Goal: Information Seeking & Learning: Check status

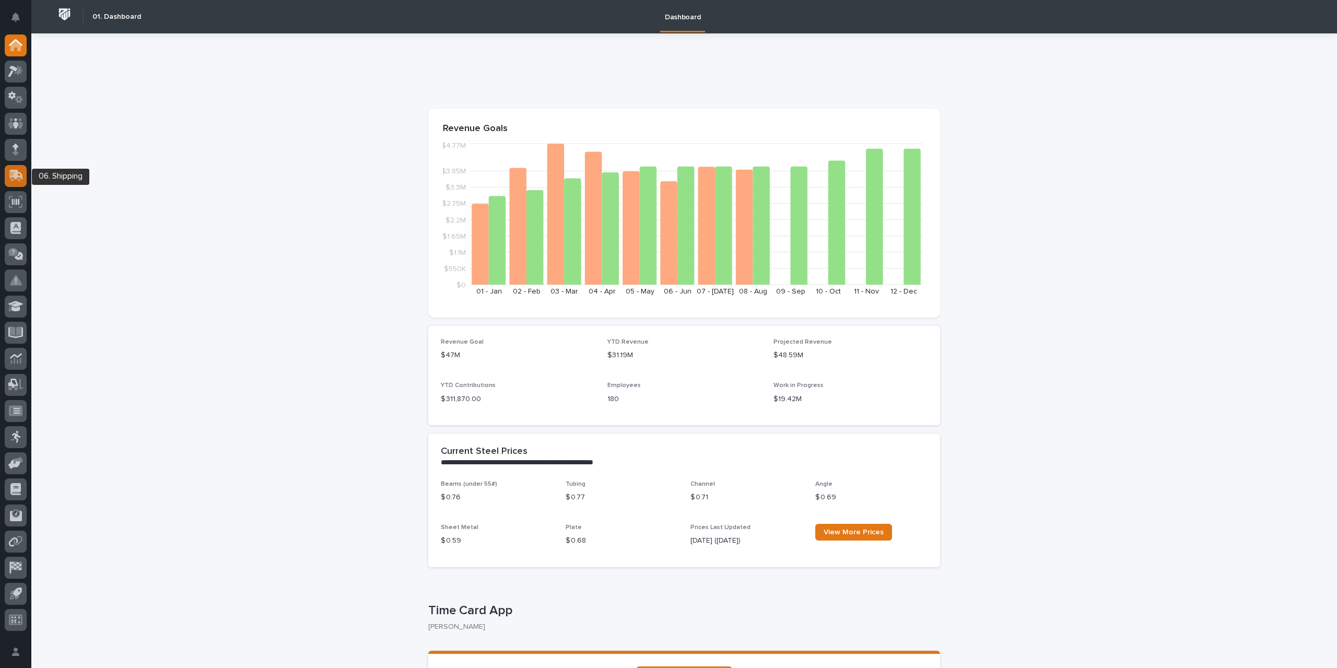
click at [18, 171] on icon at bounding box center [17, 175] width 14 height 10
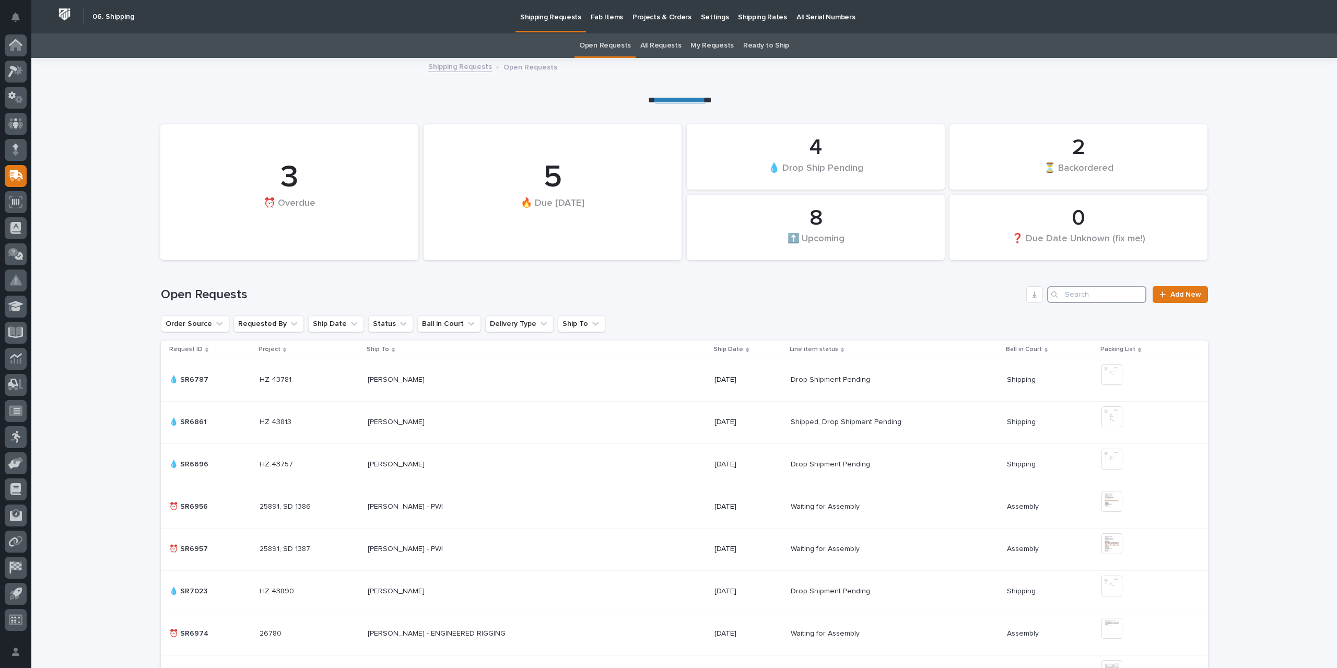
click at [1075, 290] on input "Search" at bounding box center [1096, 294] width 99 height 17
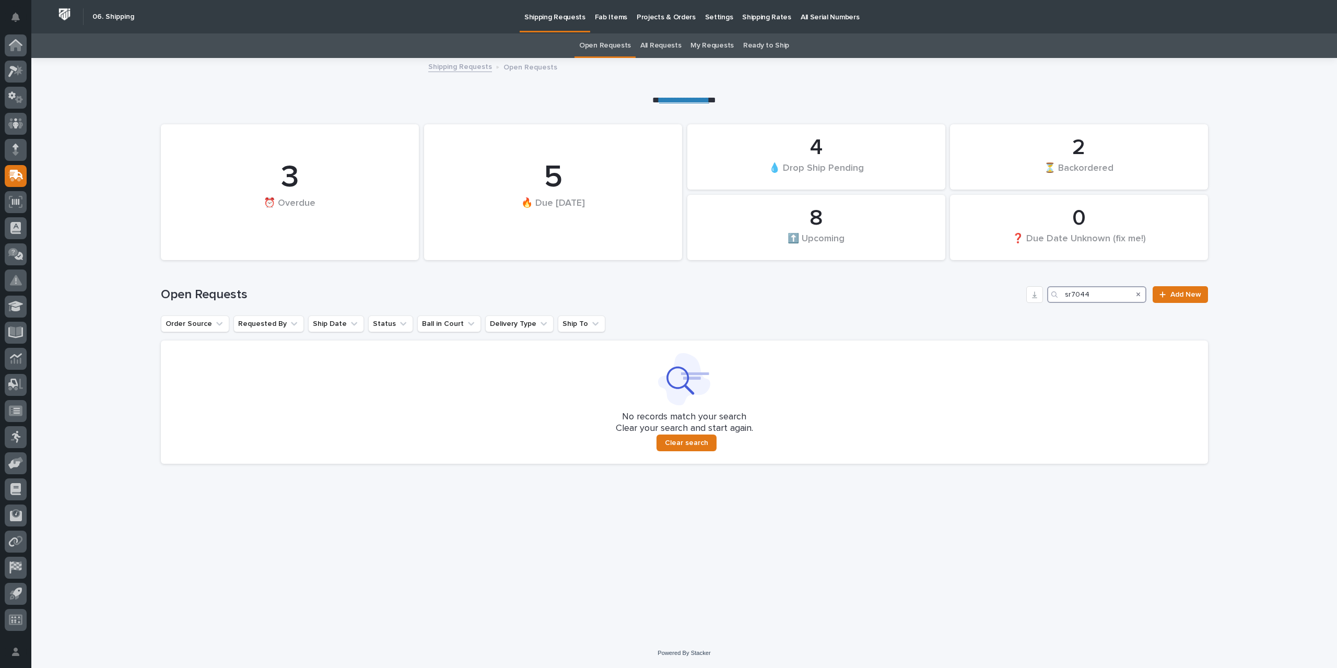
type input "sr7044"
click at [666, 44] on link "All Requests" at bounding box center [660, 45] width 41 height 25
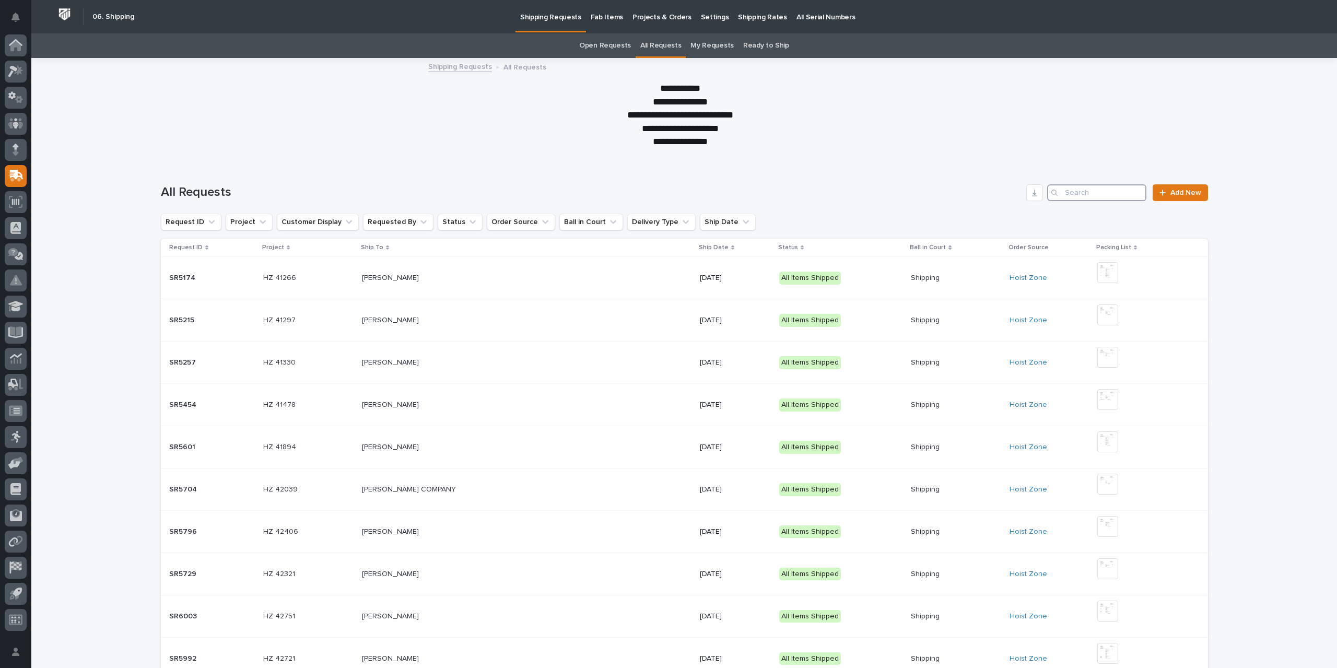
click at [1074, 195] on input "Search" at bounding box center [1096, 192] width 99 height 17
type input "sr7044"
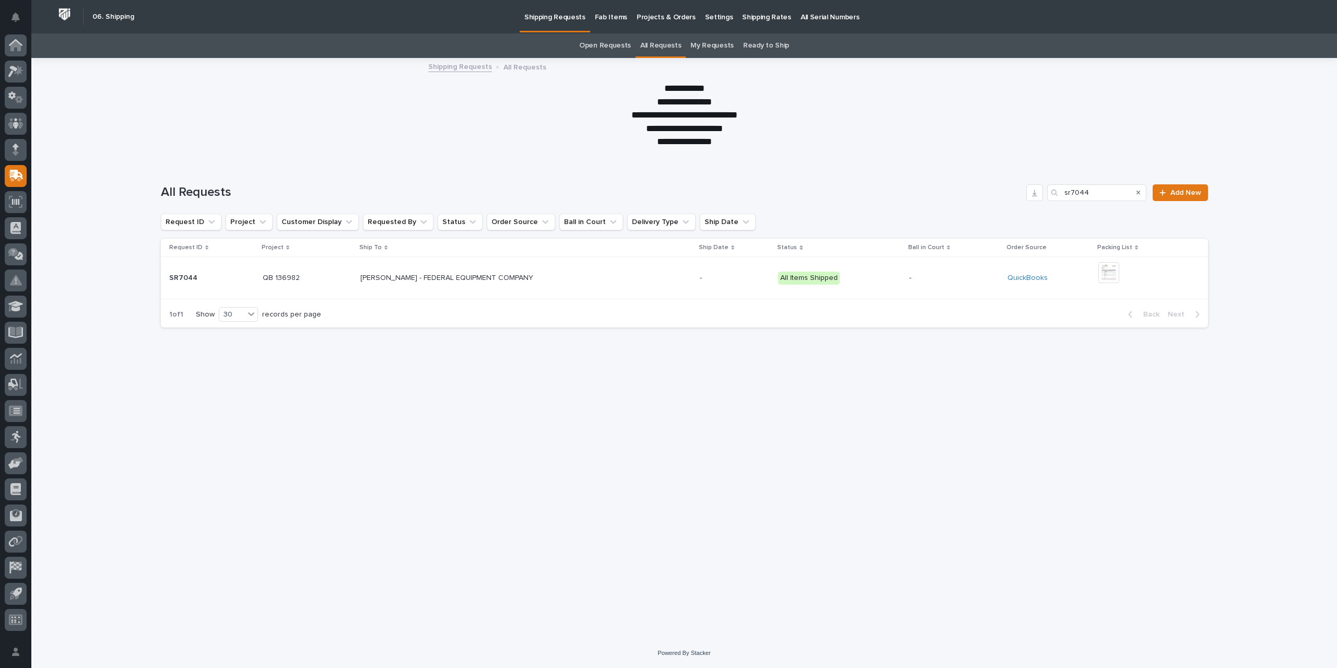
click at [728, 280] on p "-" at bounding box center [735, 278] width 70 height 9
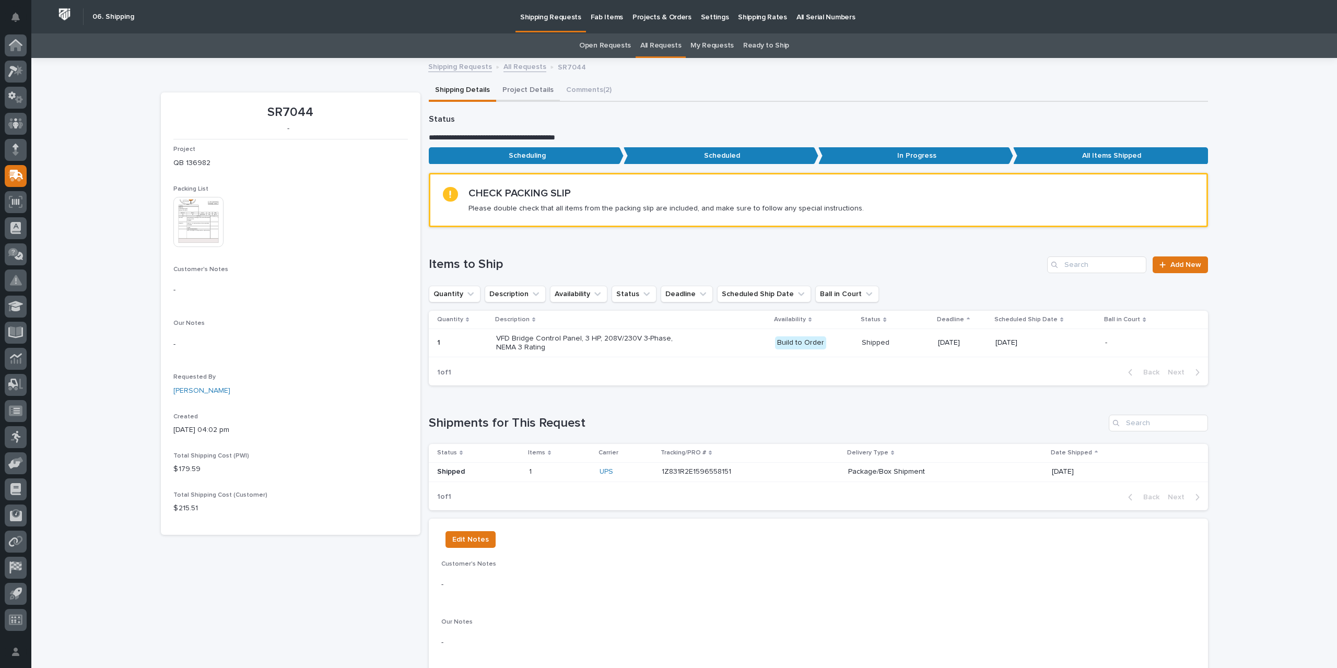
click at [530, 95] on button "Project Details" at bounding box center [528, 91] width 64 height 22
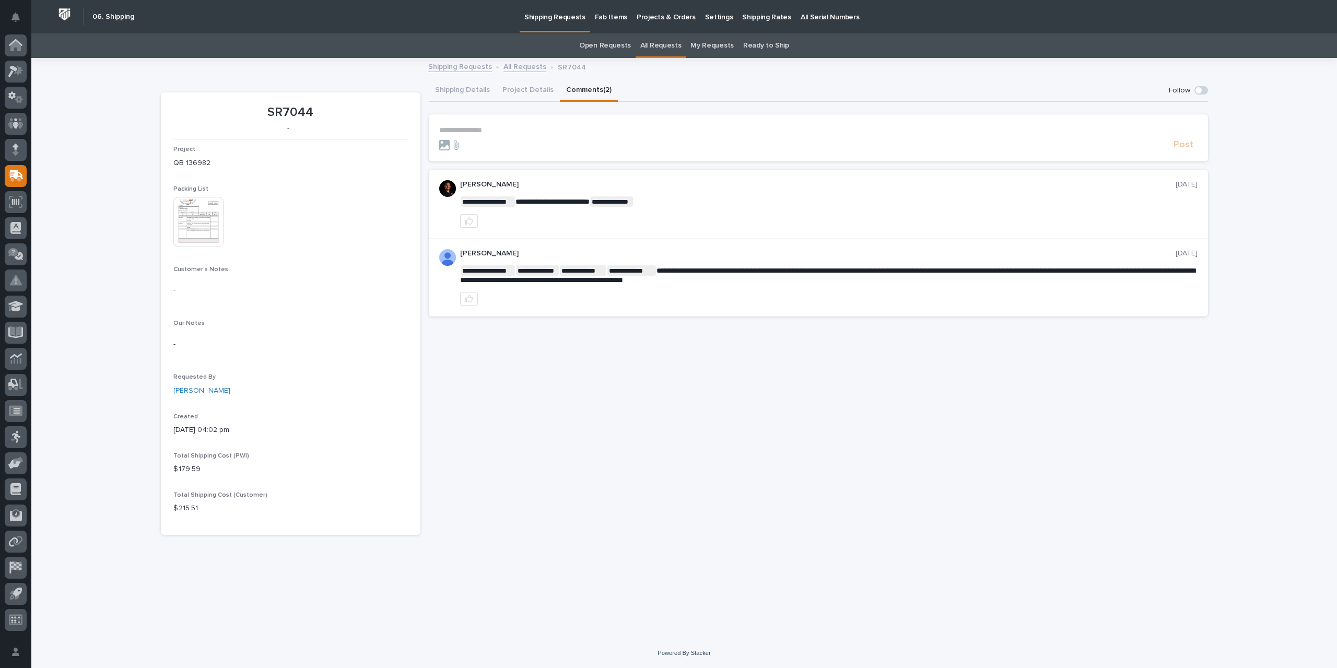
click at [580, 90] on button "Comments (2)" at bounding box center [589, 91] width 58 height 22
click at [462, 88] on button "Shipping Details" at bounding box center [462, 91] width 67 height 22
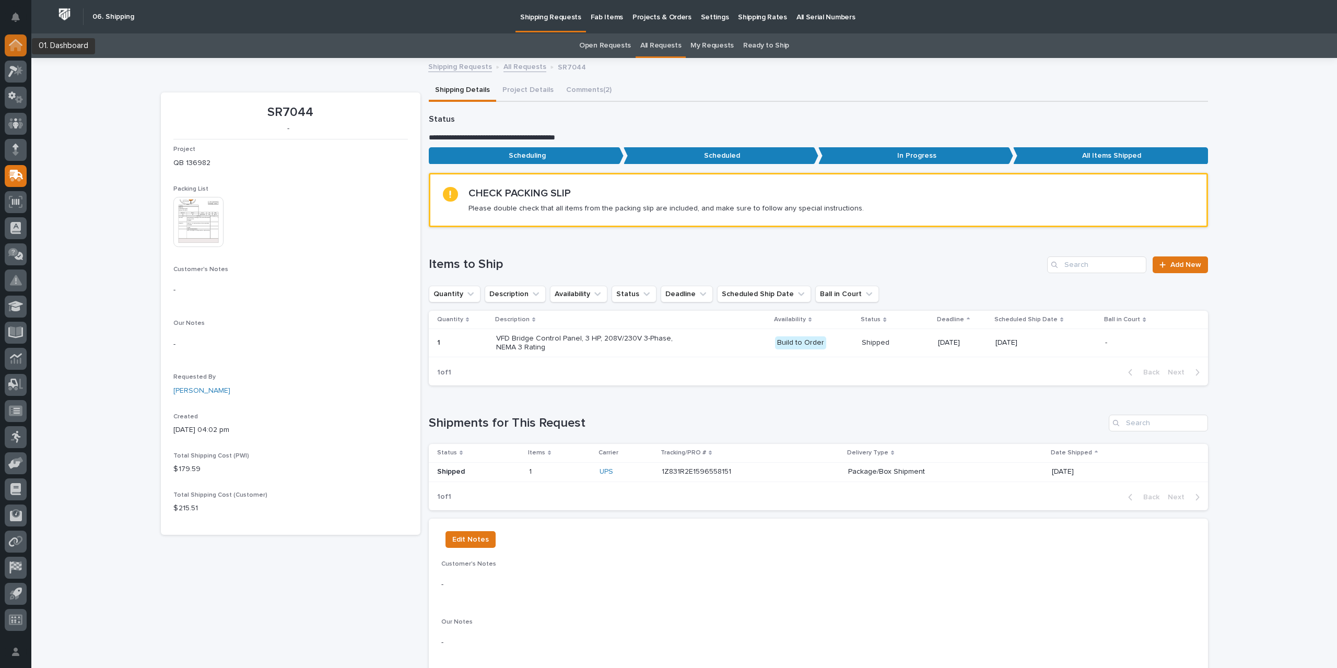
click at [16, 46] on icon at bounding box center [15, 46] width 10 height 10
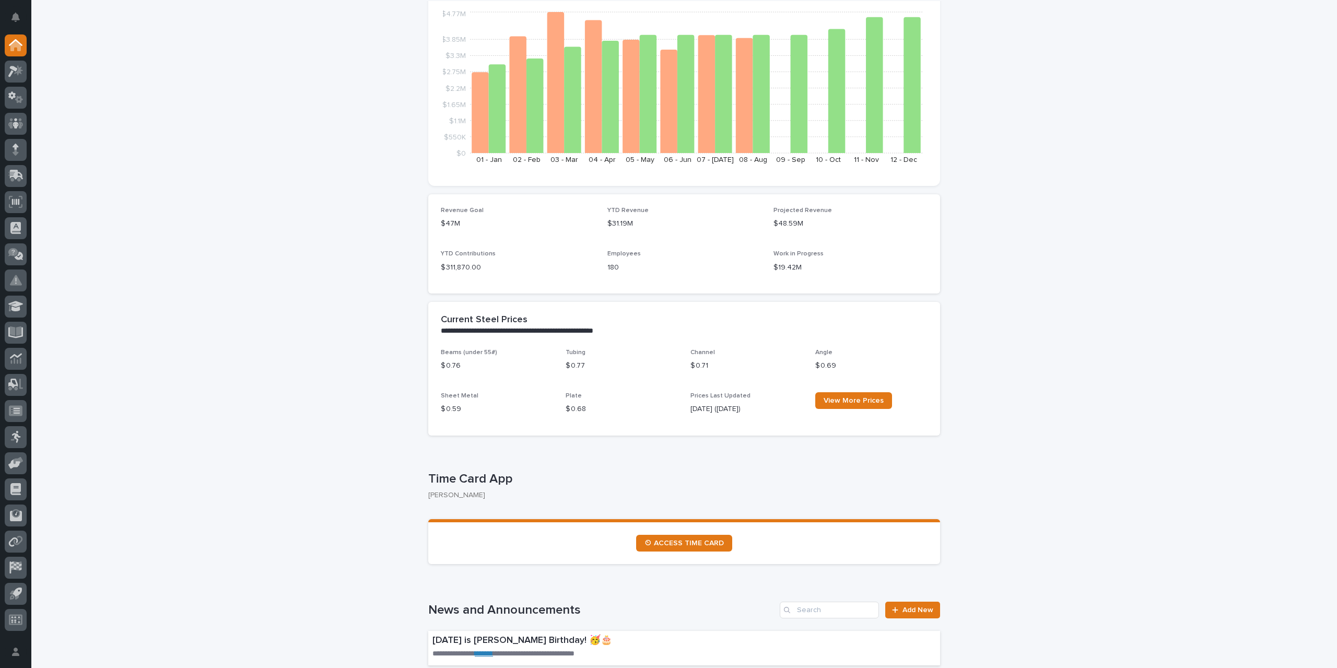
scroll to position [261, 0]
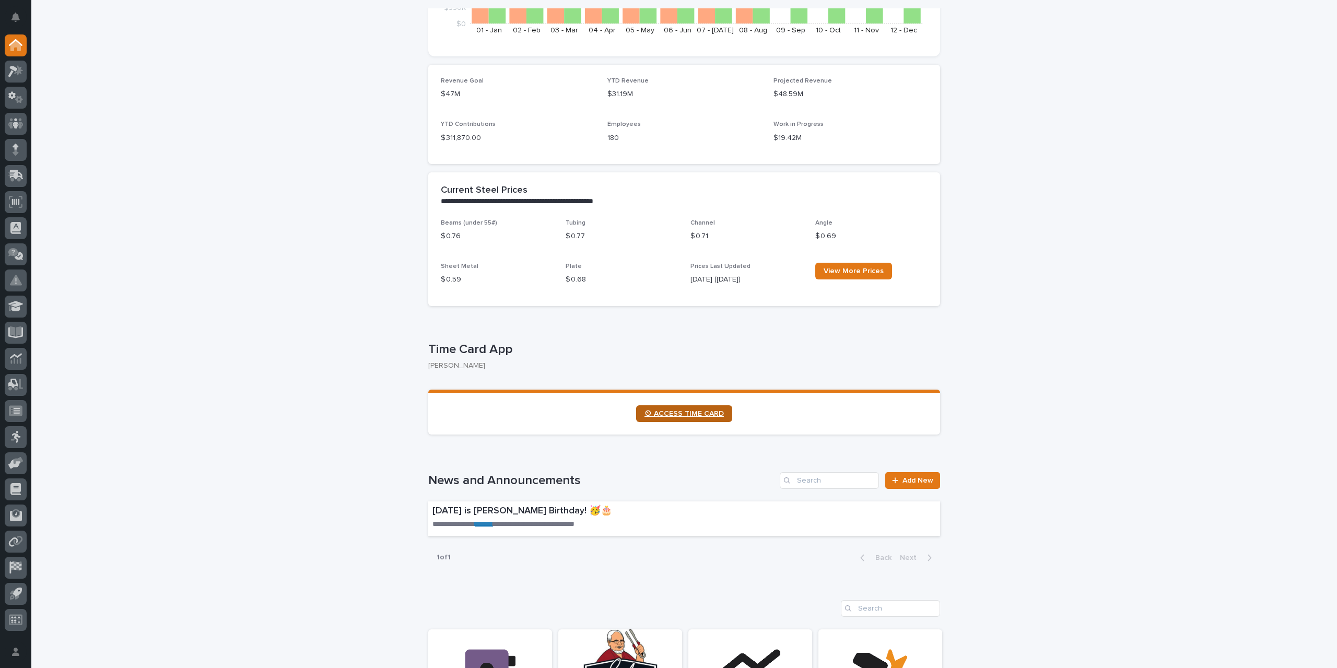
click at [705, 416] on span "⏲ ACCESS TIME CARD" at bounding box center [683, 413] width 79 height 7
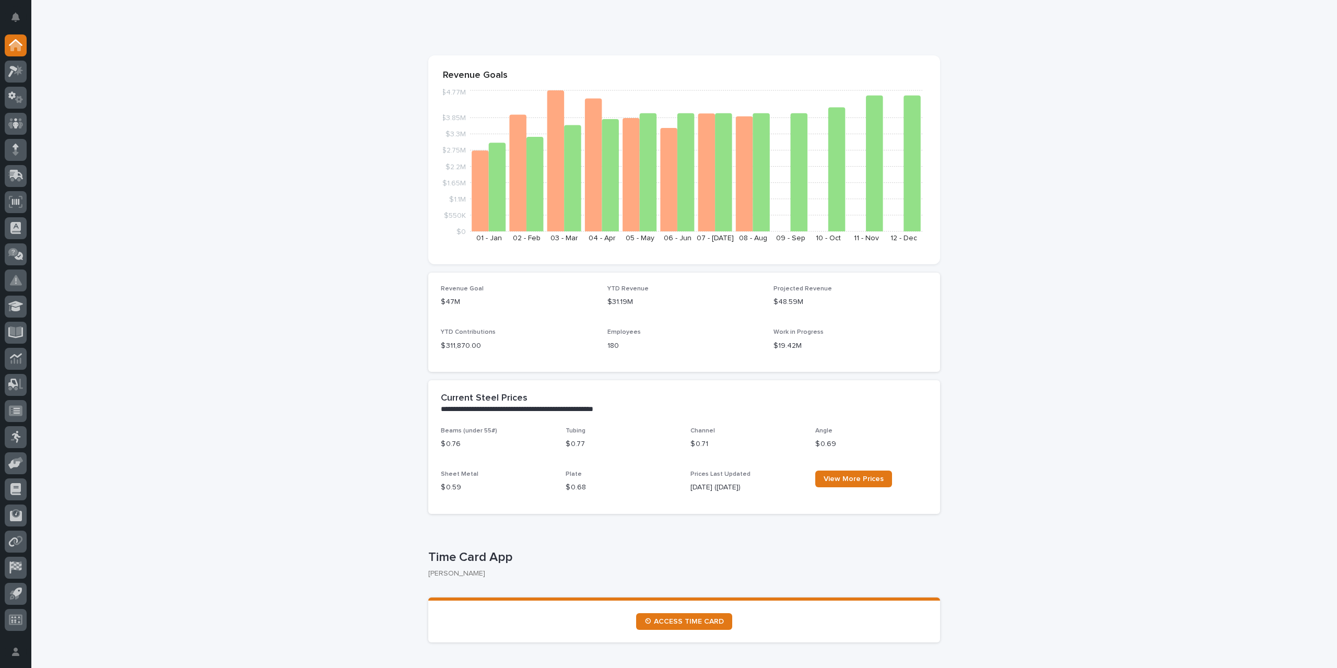
scroll to position [0, 0]
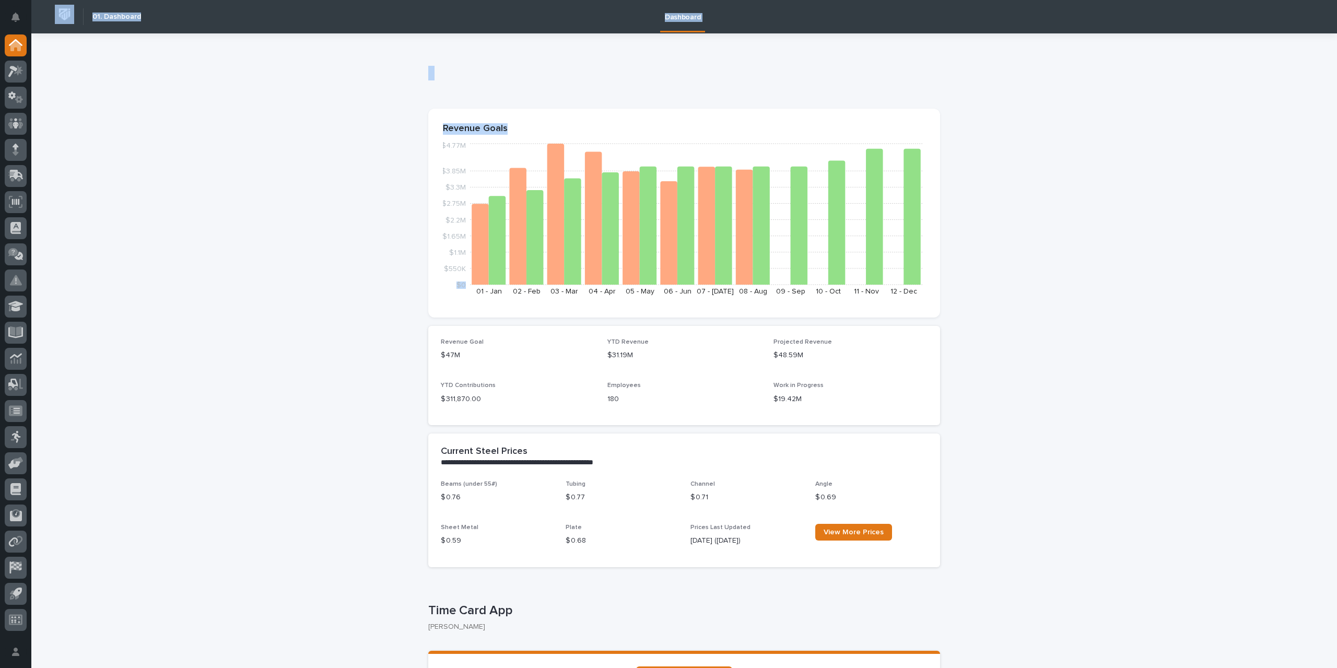
drag, startPoint x: 68, startPoint y: 255, endPoint x: -147, endPoint y: 301, distance: 220.6
click at [0, 301] on html "**********" at bounding box center [668, 334] width 1337 height 668
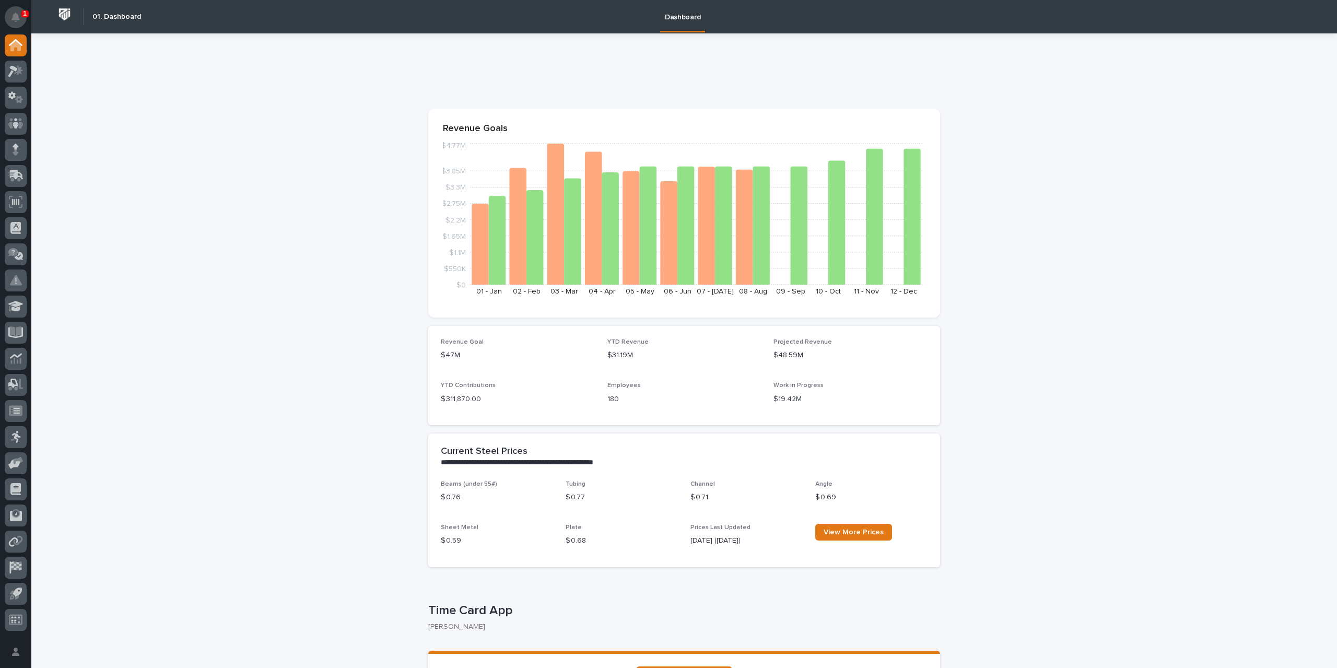
click at [13, 13] on icon "Notifications" at bounding box center [15, 17] width 8 height 9
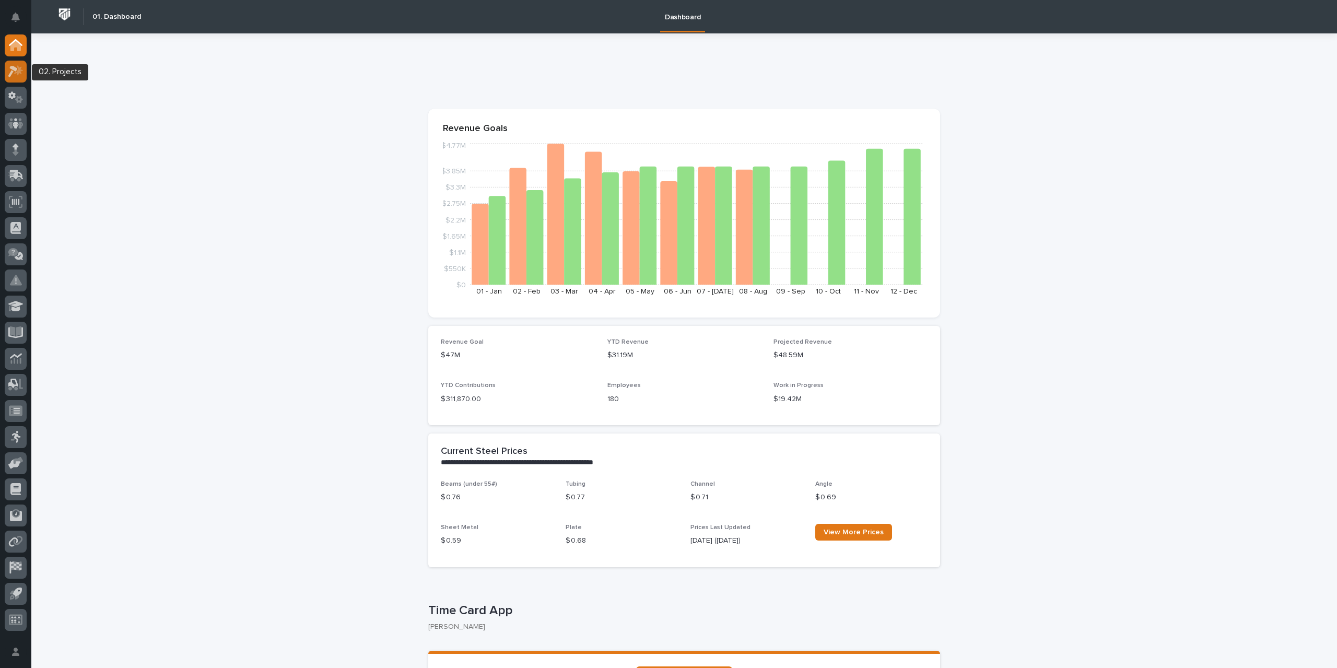
click at [15, 75] on icon at bounding box center [15, 71] width 15 height 12
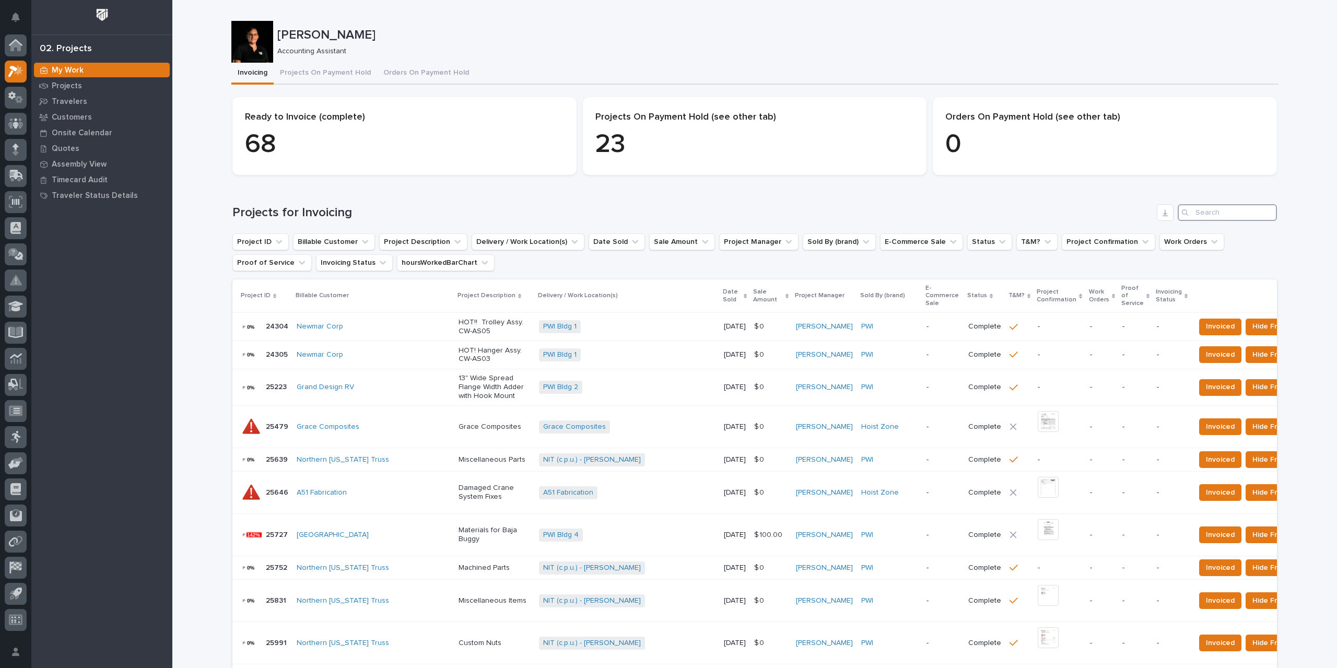
click at [1195, 215] on input "Search" at bounding box center [1226, 212] width 99 height 17
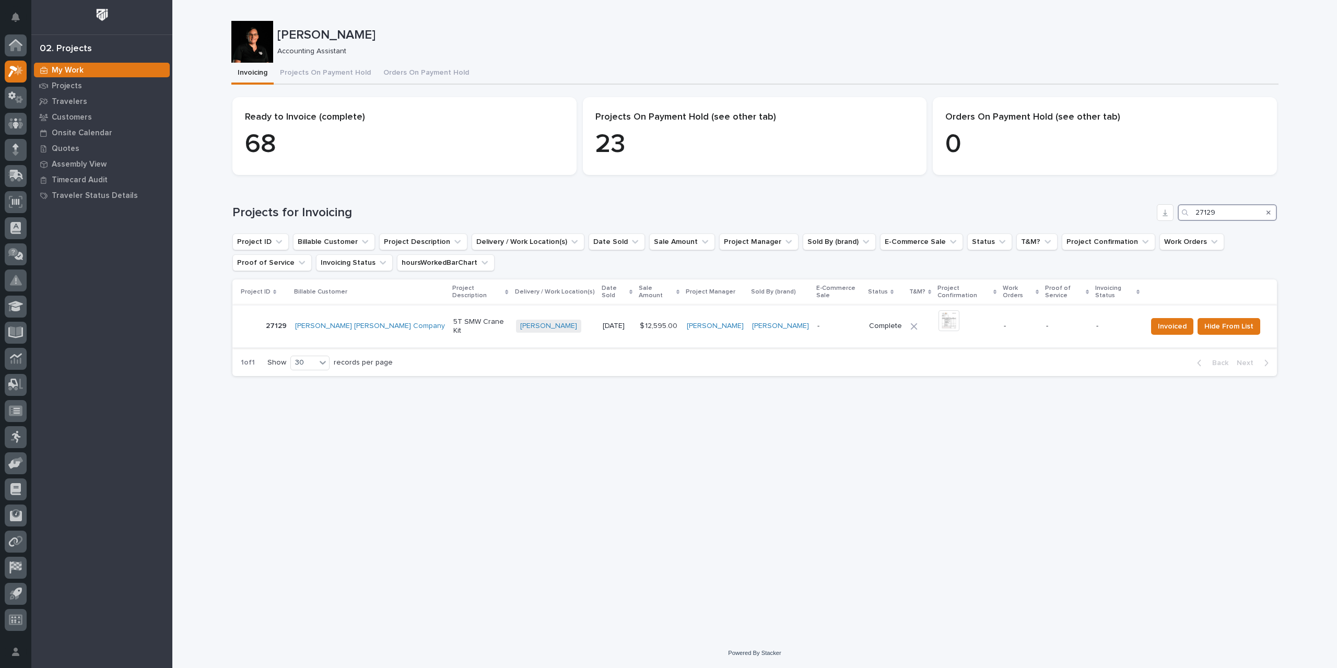
type input "27129"
click at [817, 322] on p "-" at bounding box center [838, 326] width 43 height 9
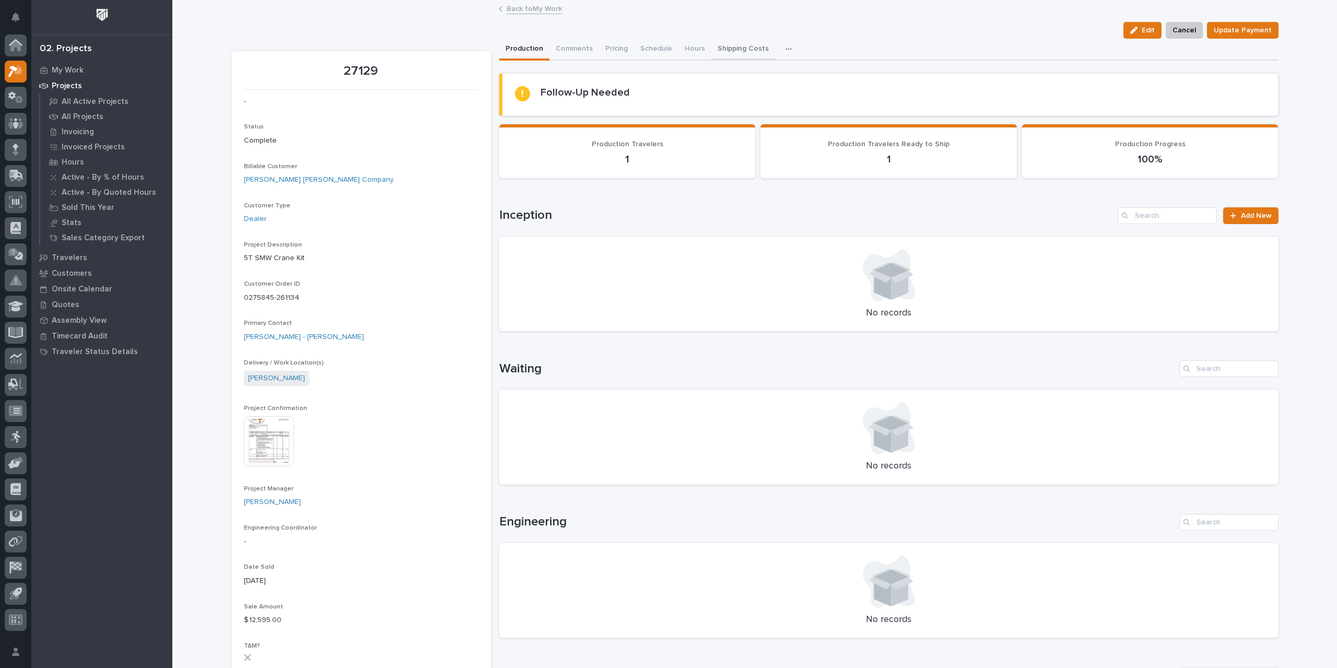
drag, startPoint x: 735, startPoint y: 49, endPoint x: 746, endPoint y: 58, distance: 14.8
click at [735, 49] on button "Shipping Costs" at bounding box center [743, 50] width 64 height 22
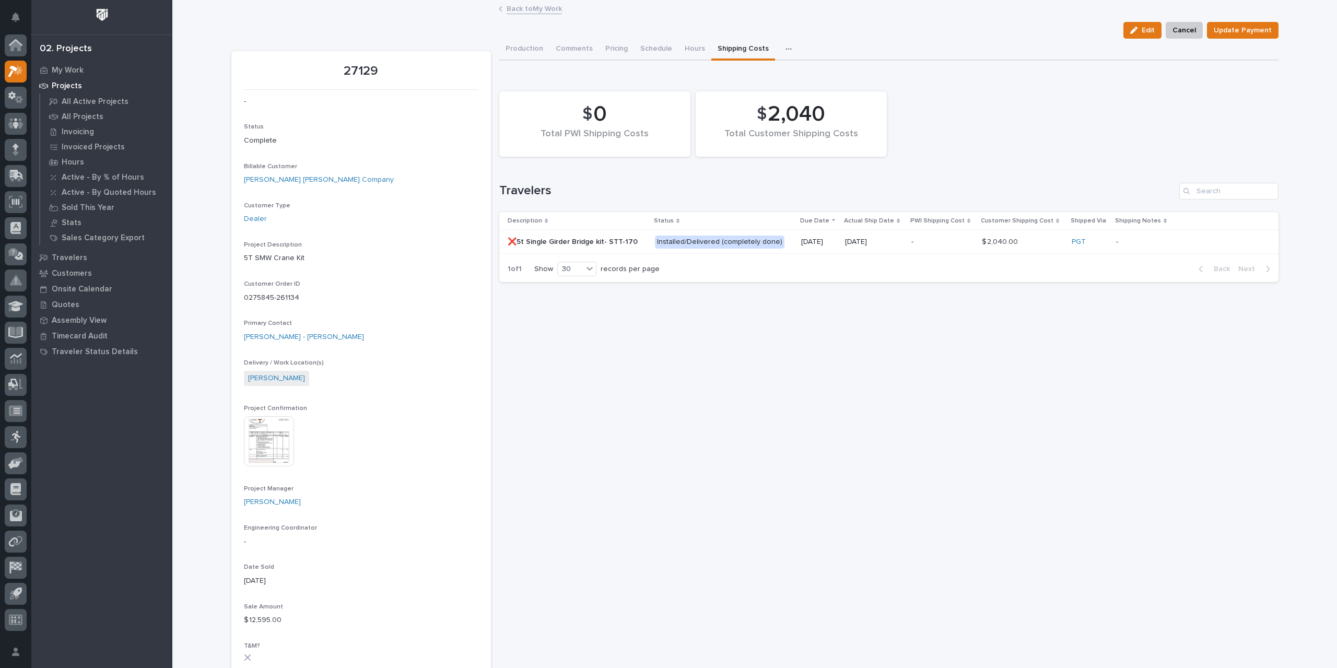
click at [548, 7] on link "Back to My Work" at bounding box center [533, 8] width 55 height 12
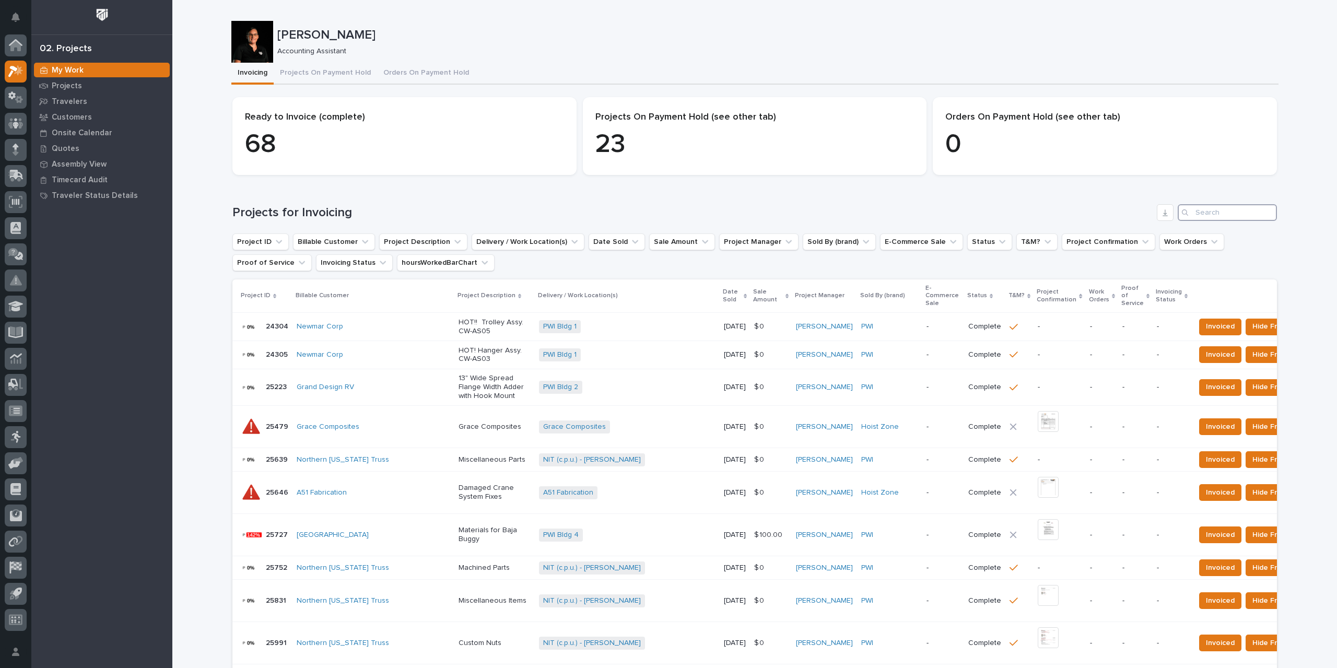
click at [1214, 214] on input "Search" at bounding box center [1226, 212] width 99 height 17
type input "27135"
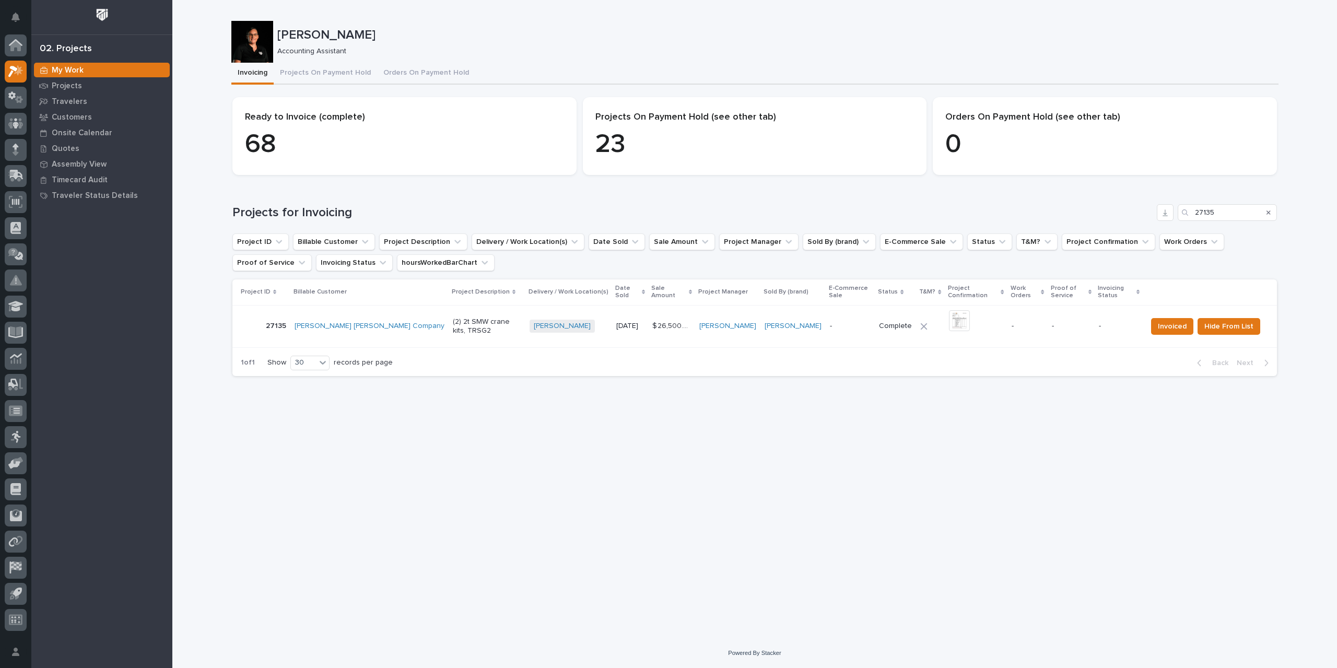
click at [830, 322] on p "-" at bounding box center [850, 326] width 41 height 9
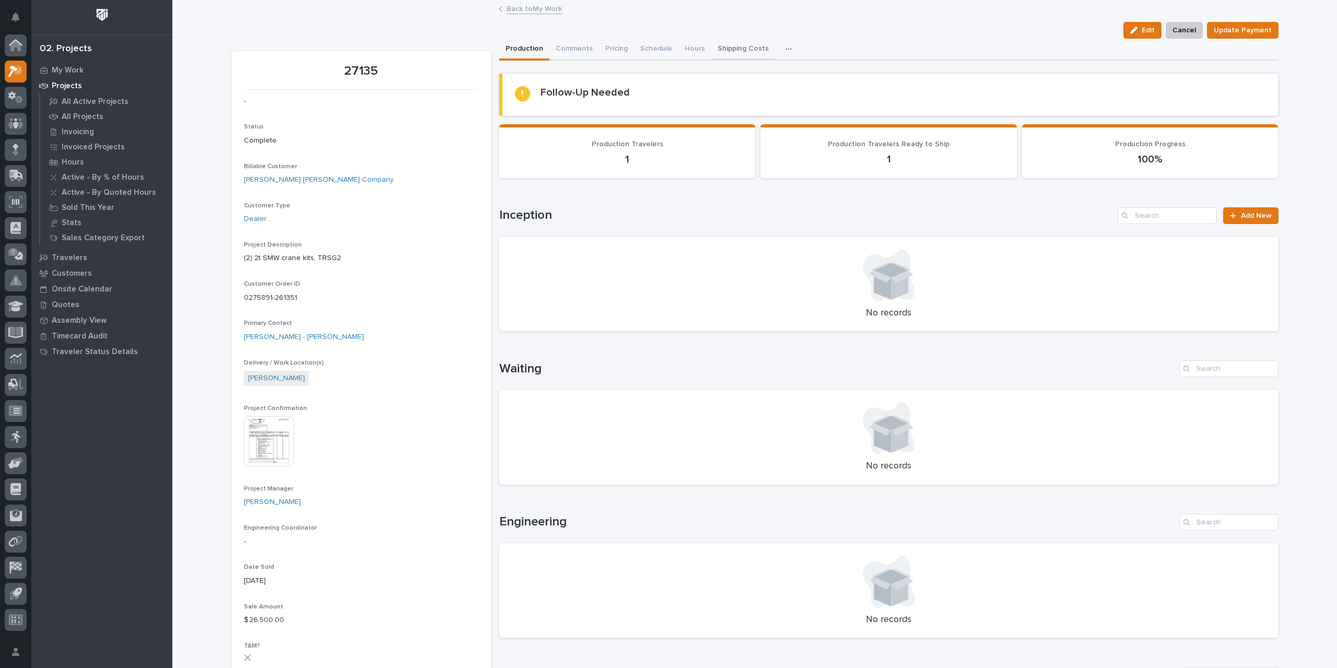
click at [722, 49] on button "Shipping Costs" at bounding box center [743, 50] width 64 height 22
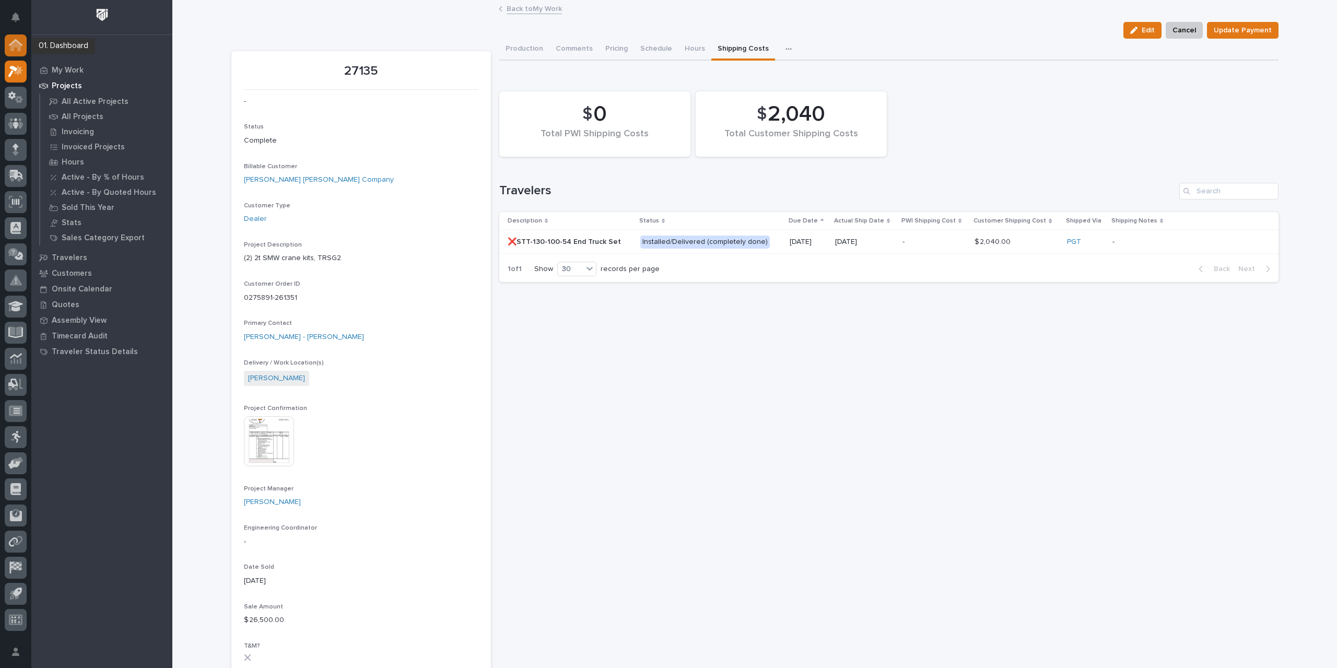
click at [23, 43] on div at bounding box center [16, 45] width 22 height 22
